Goal: Check status: Check status

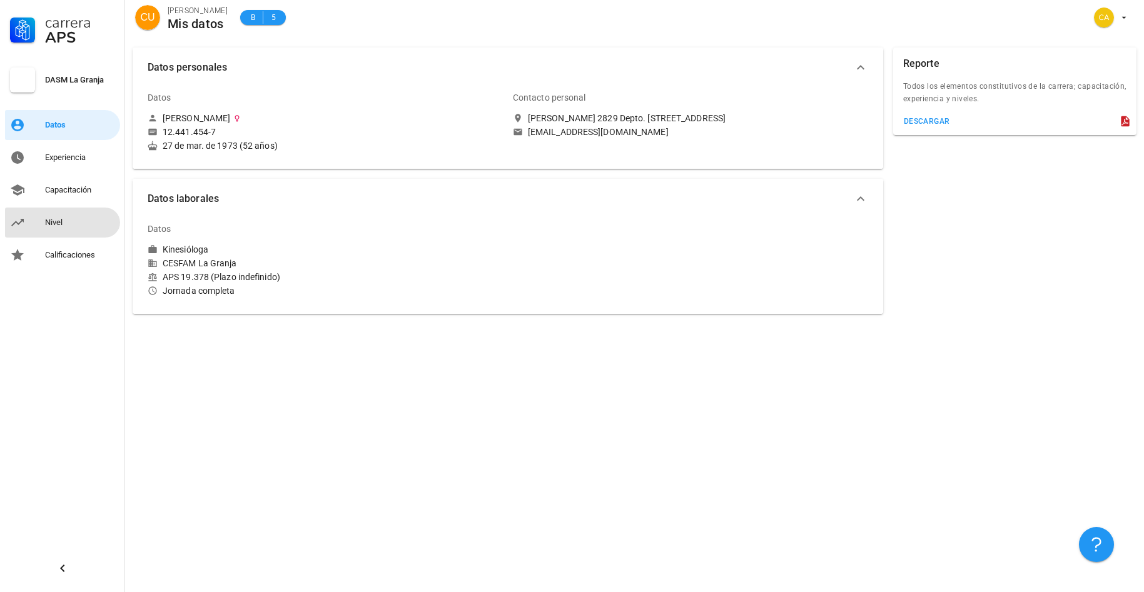
click at [56, 225] on div "Nivel" at bounding box center [80, 223] width 70 height 10
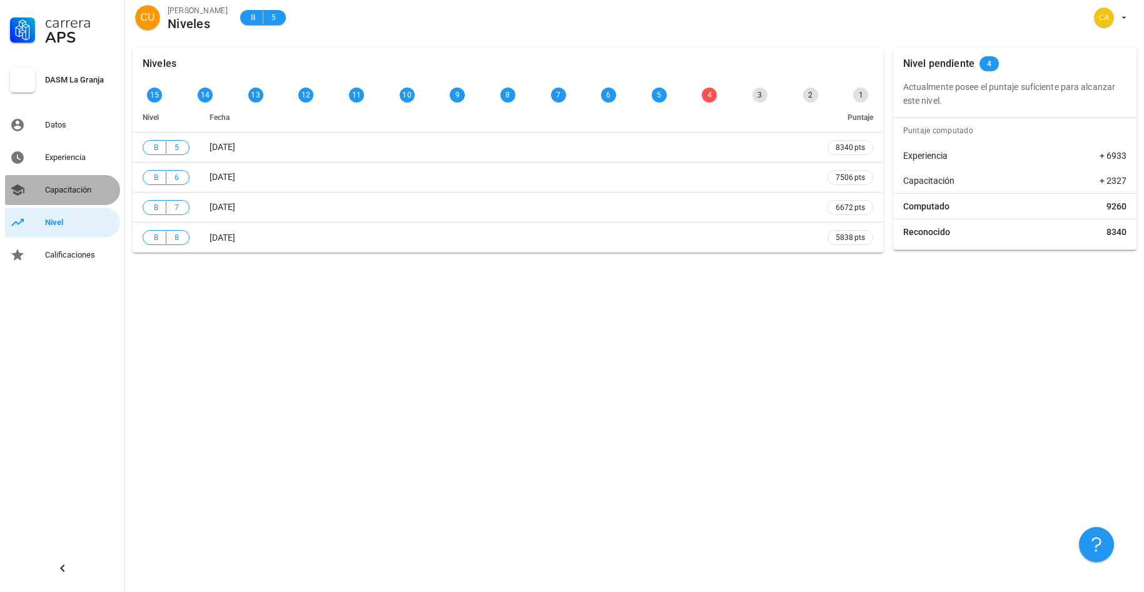
click at [81, 188] on div "Capacitación" at bounding box center [80, 190] width 70 height 10
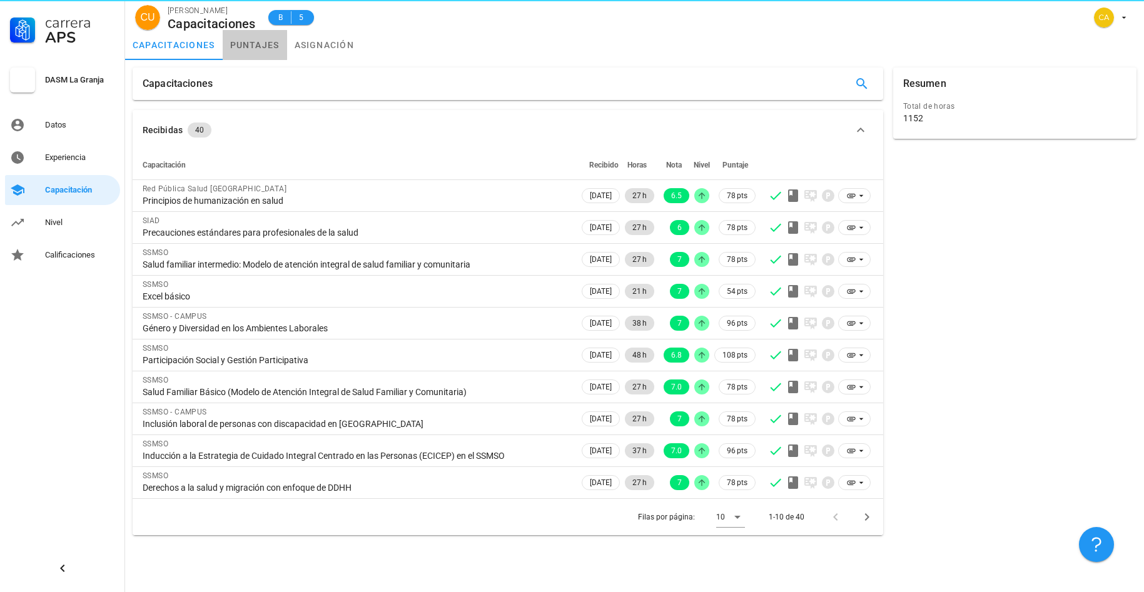
click at [260, 43] on link "puntajes" at bounding box center [255, 45] width 64 height 30
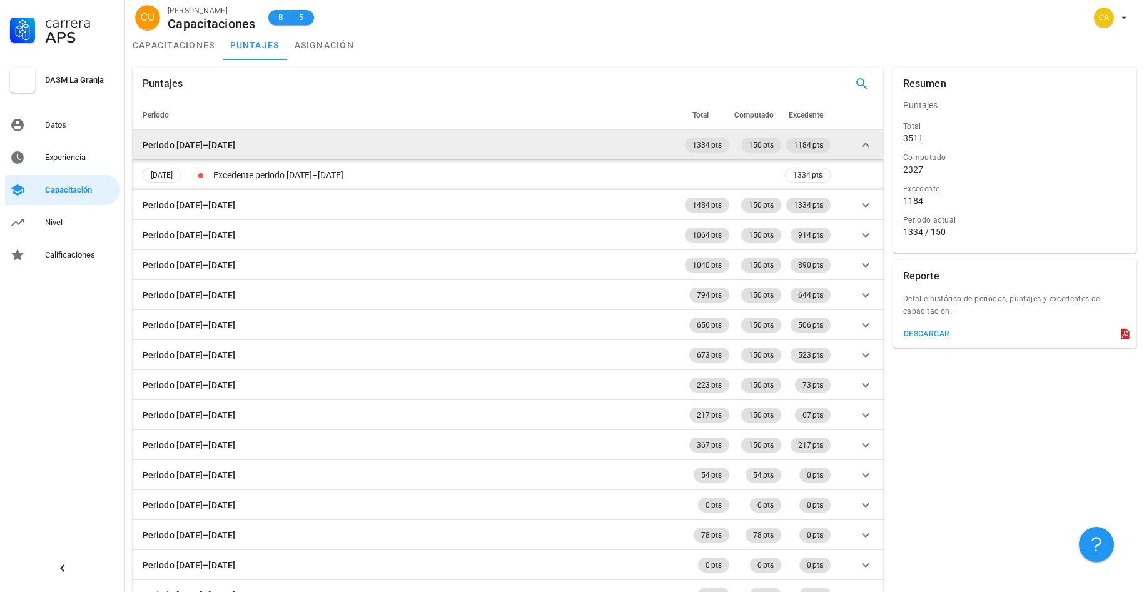
click at [869, 144] on icon at bounding box center [865, 145] width 15 height 15
